Goal: Task Accomplishment & Management: Manage account settings

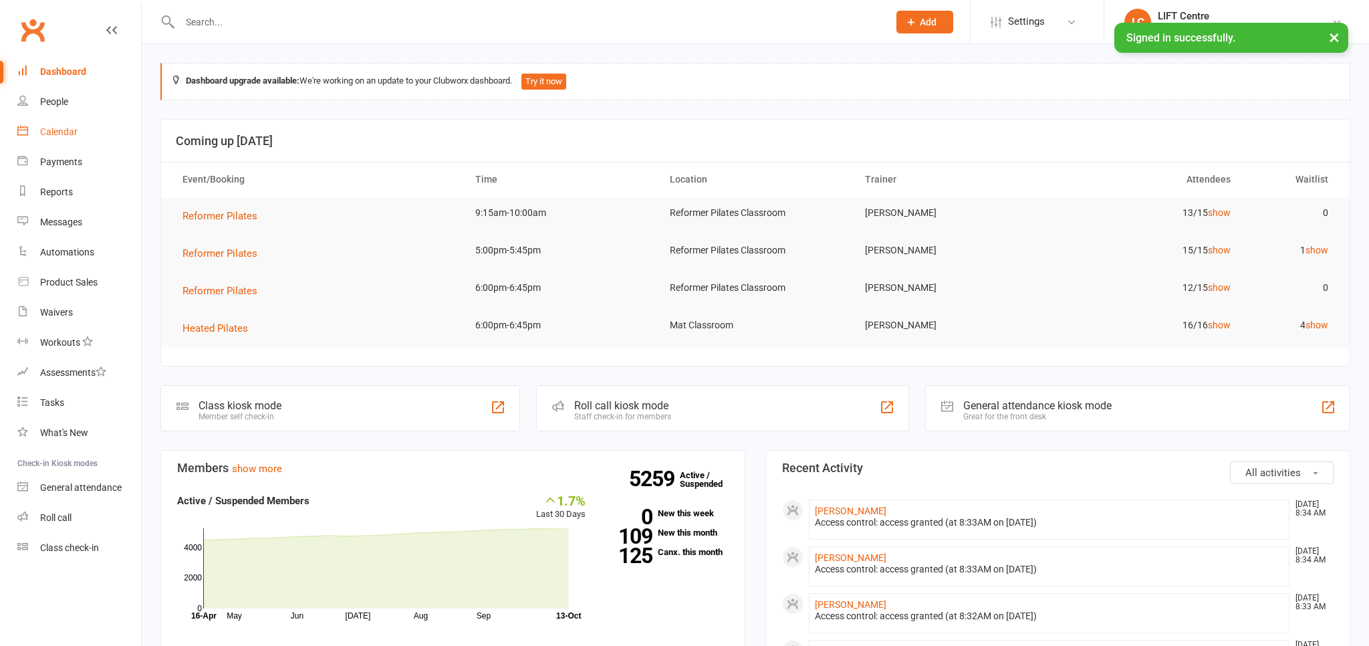
click at [61, 136] on div "Calendar" at bounding box center [58, 131] width 37 height 11
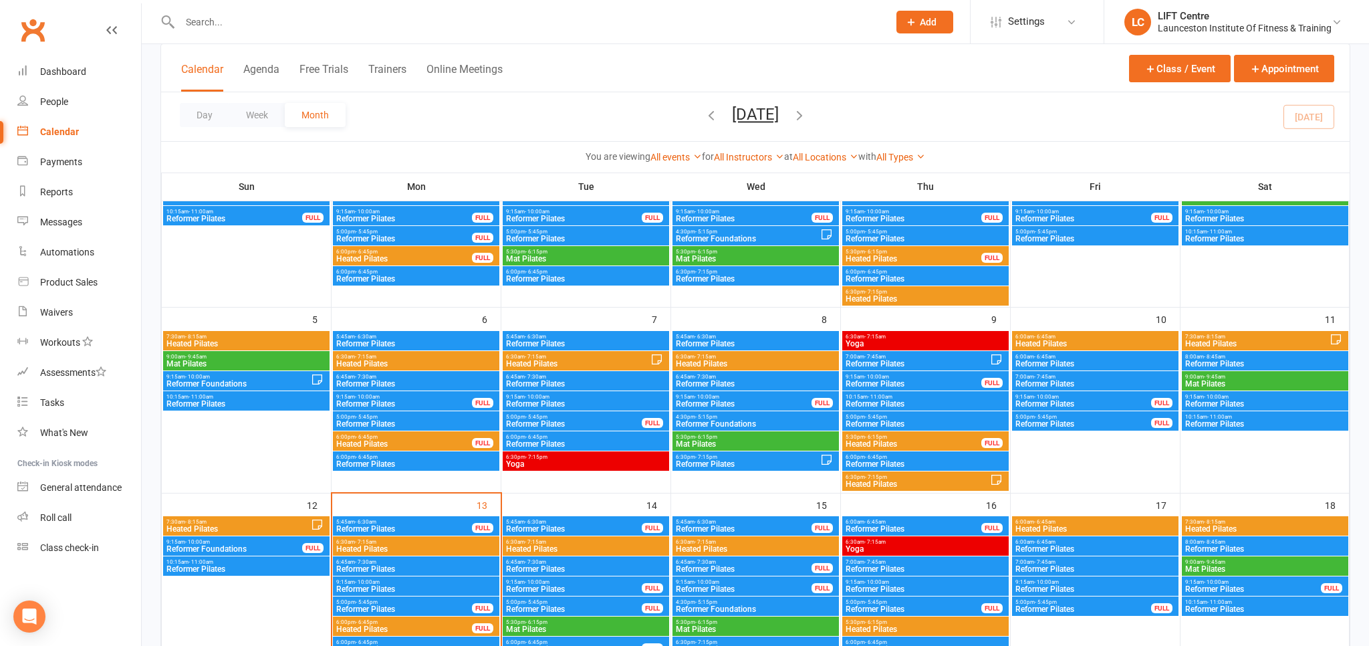
scroll to position [282, 0]
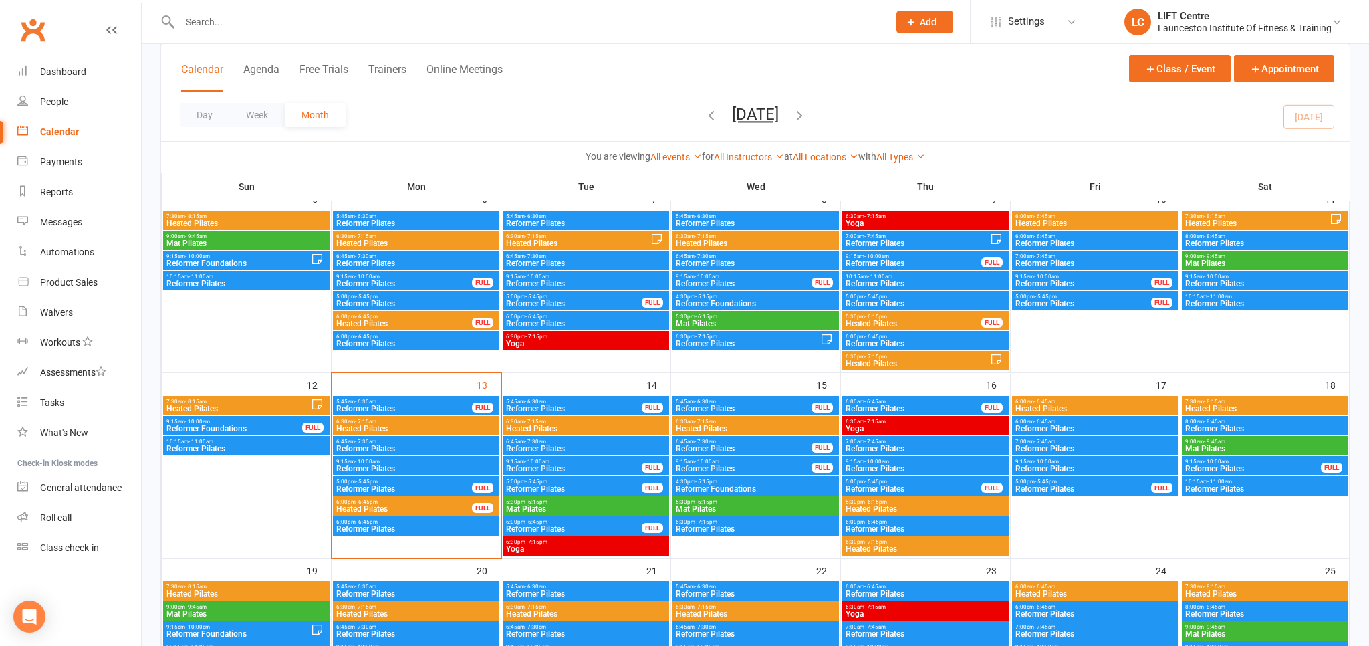
click at [405, 464] on span "9:15am - 10:00am" at bounding box center [416, 462] width 161 height 6
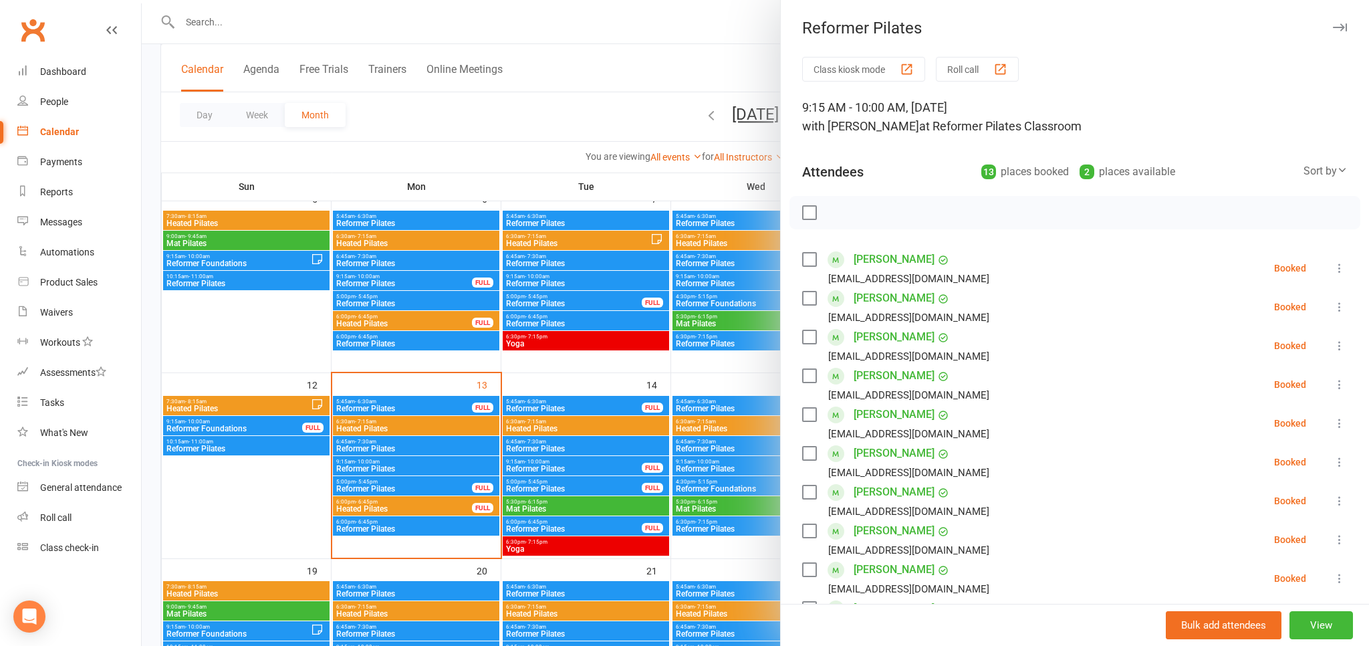
scroll to position [74, 0]
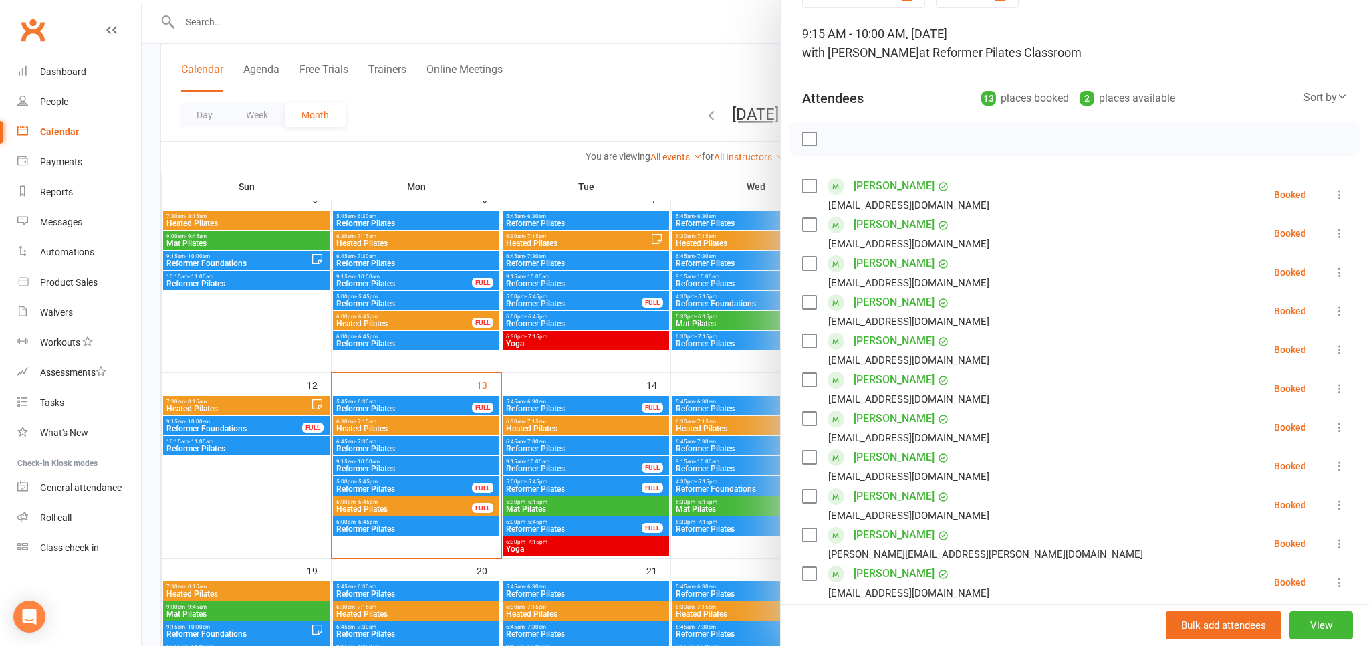
click at [1342, 265] on button at bounding box center [1340, 272] width 16 height 16
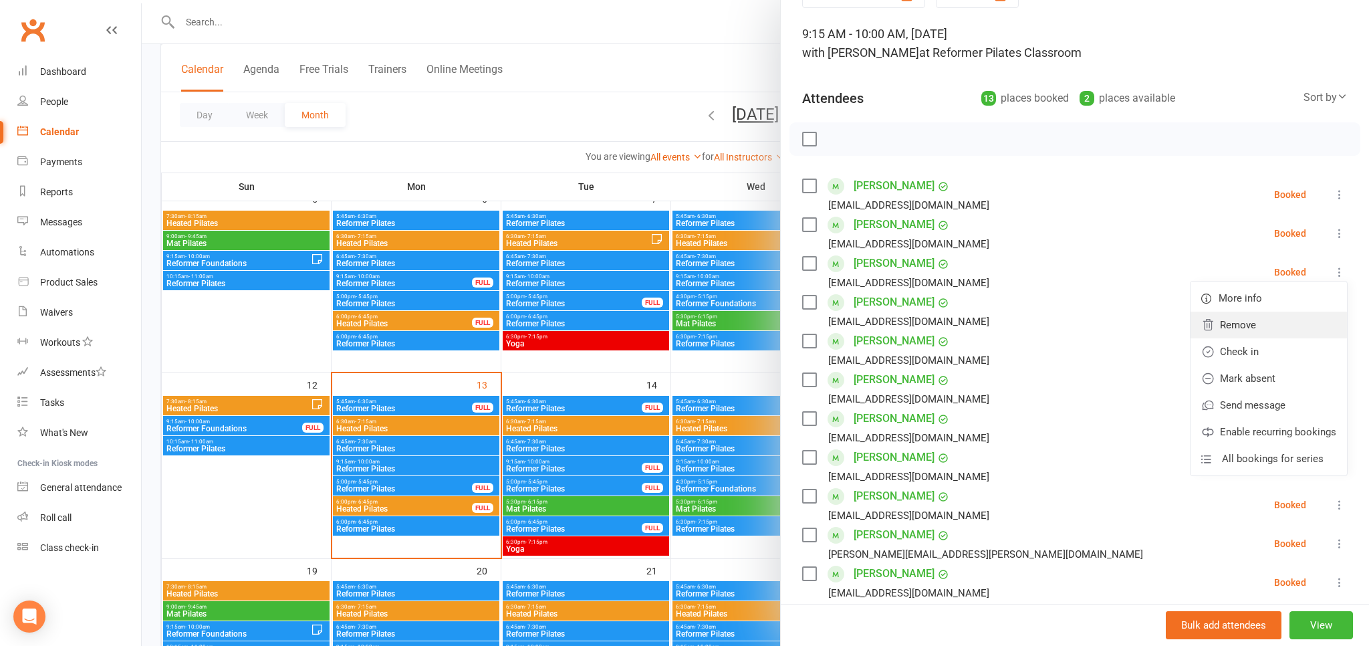
click at [1245, 328] on link "Remove" at bounding box center [1269, 325] width 156 height 27
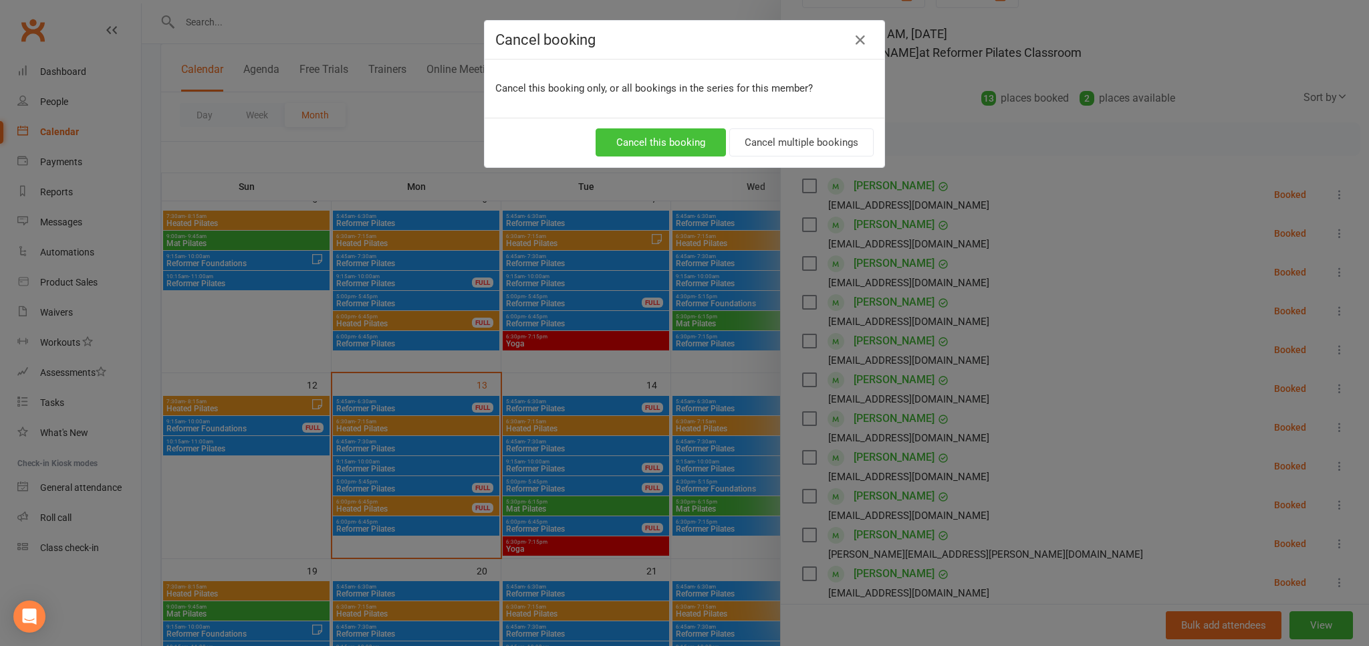
click at [662, 142] on button "Cancel this booking" at bounding box center [661, 142] width 130 height 28
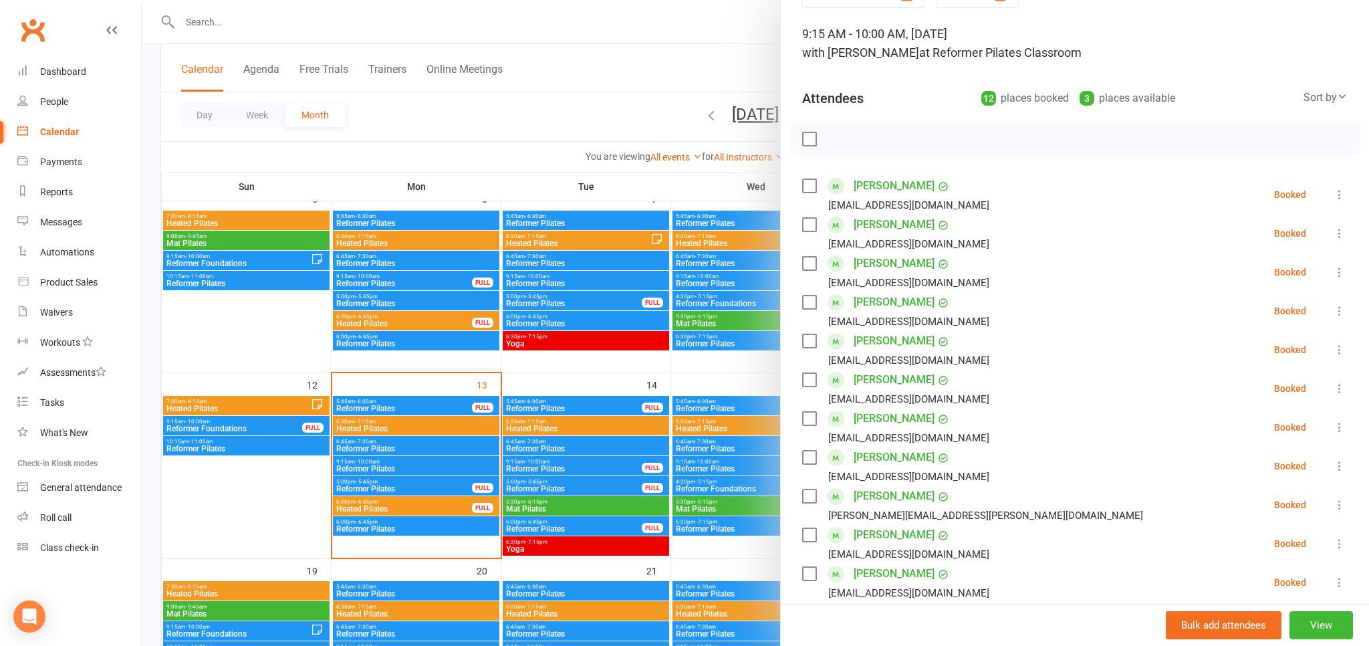
click at [757, 74] on div at bounding box center [755, 323] width 1227 height 646
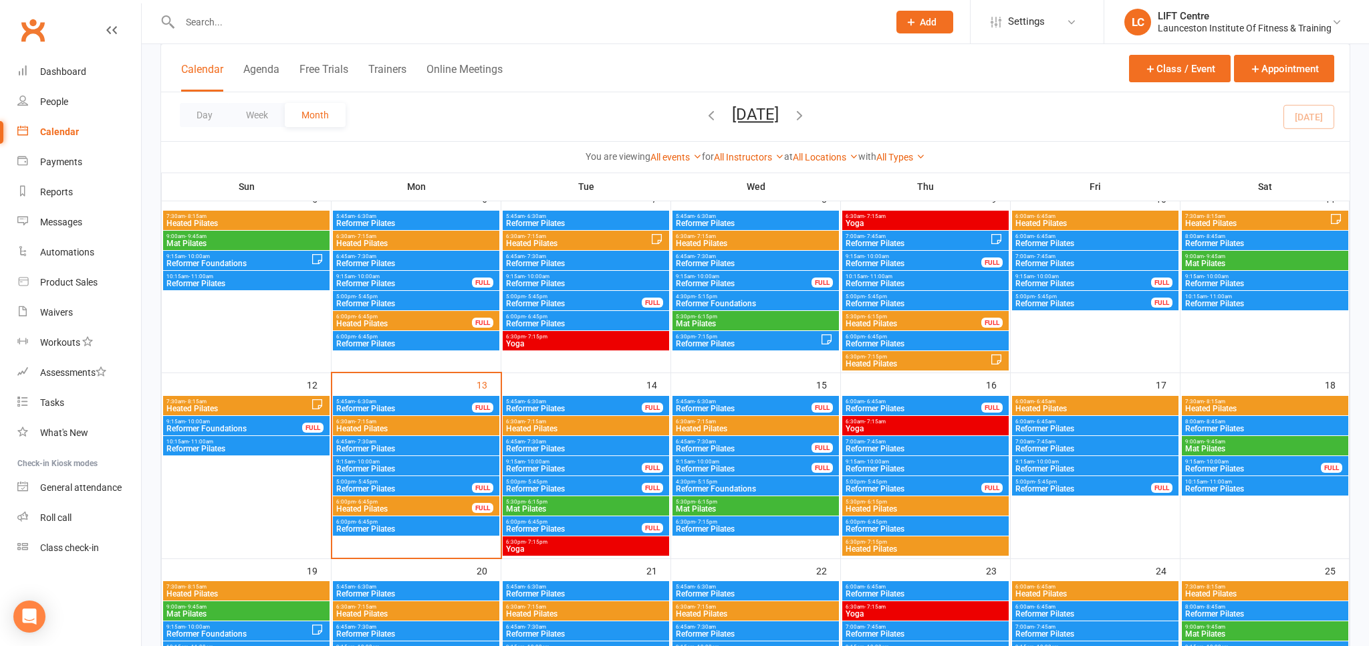
click at [421, 472] on span "Reformer Pilates" at bounding box center [416, 469] width 161 height 8
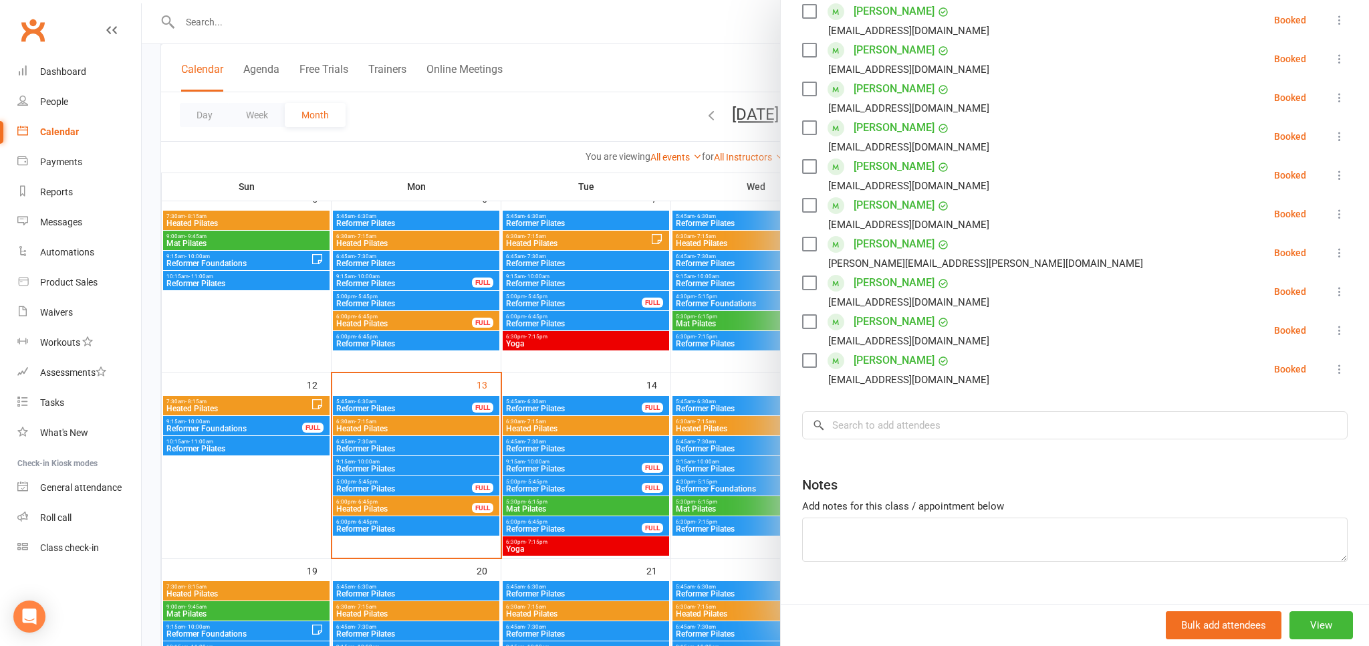
scroll to position [350, 0]
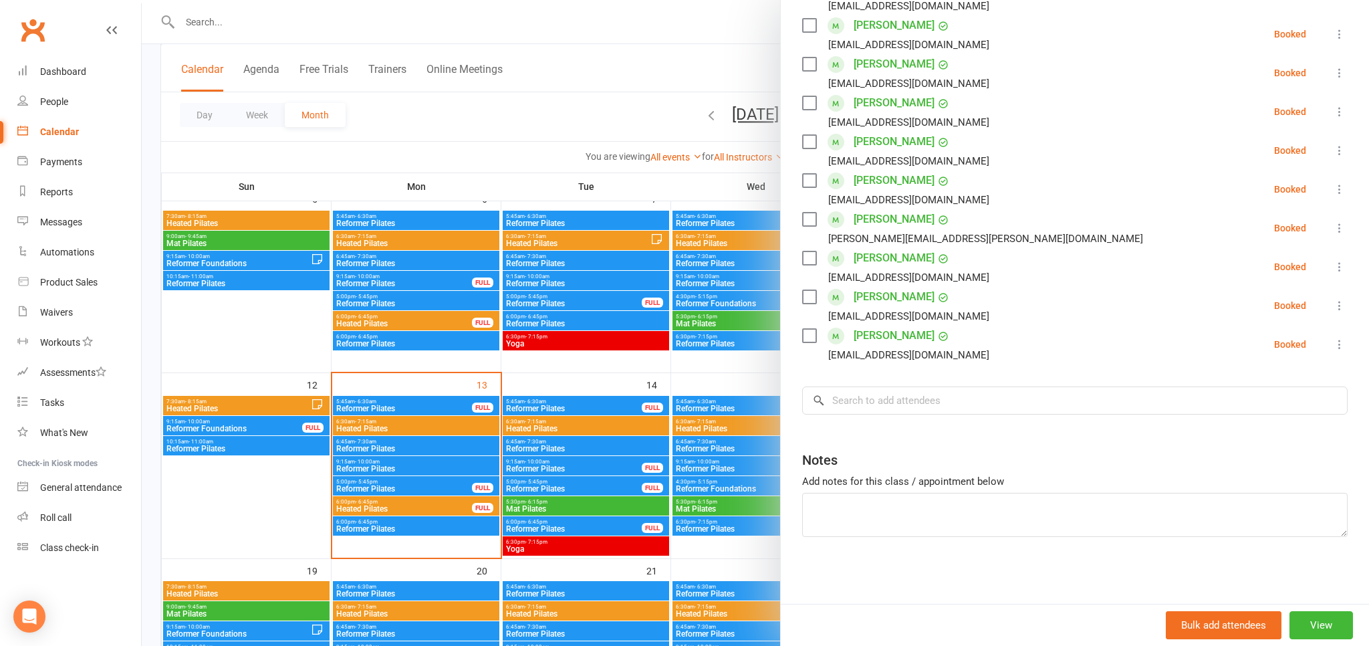
click at [736, 60] on div at bounding box center [755, 323] width 1227 height 646
